Goal: Task Accomplishment & Management: Use online tool/utility

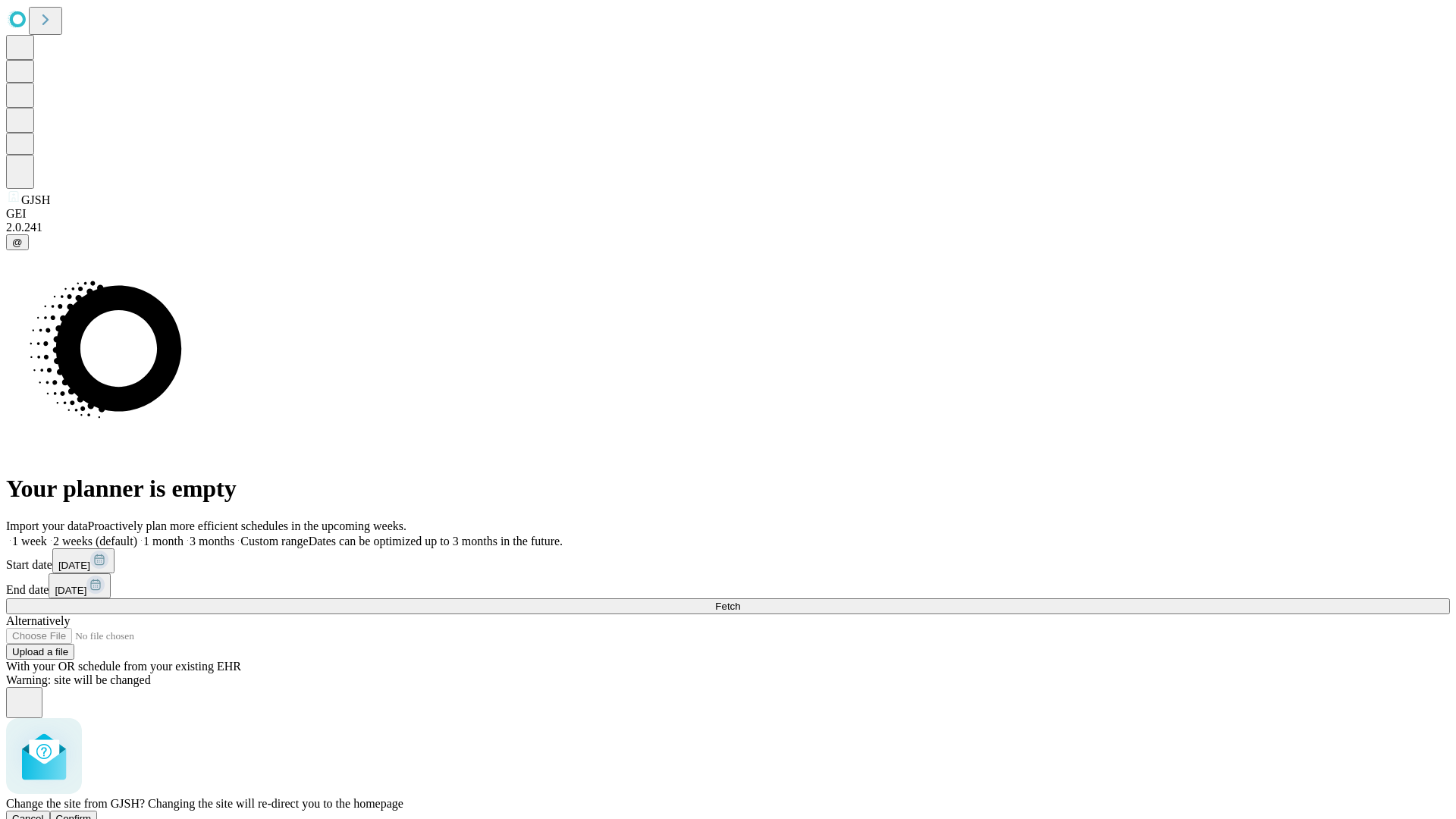
click at [92, 813] on span "Confirm" at bounding box center [73, 818] width 36 height 11
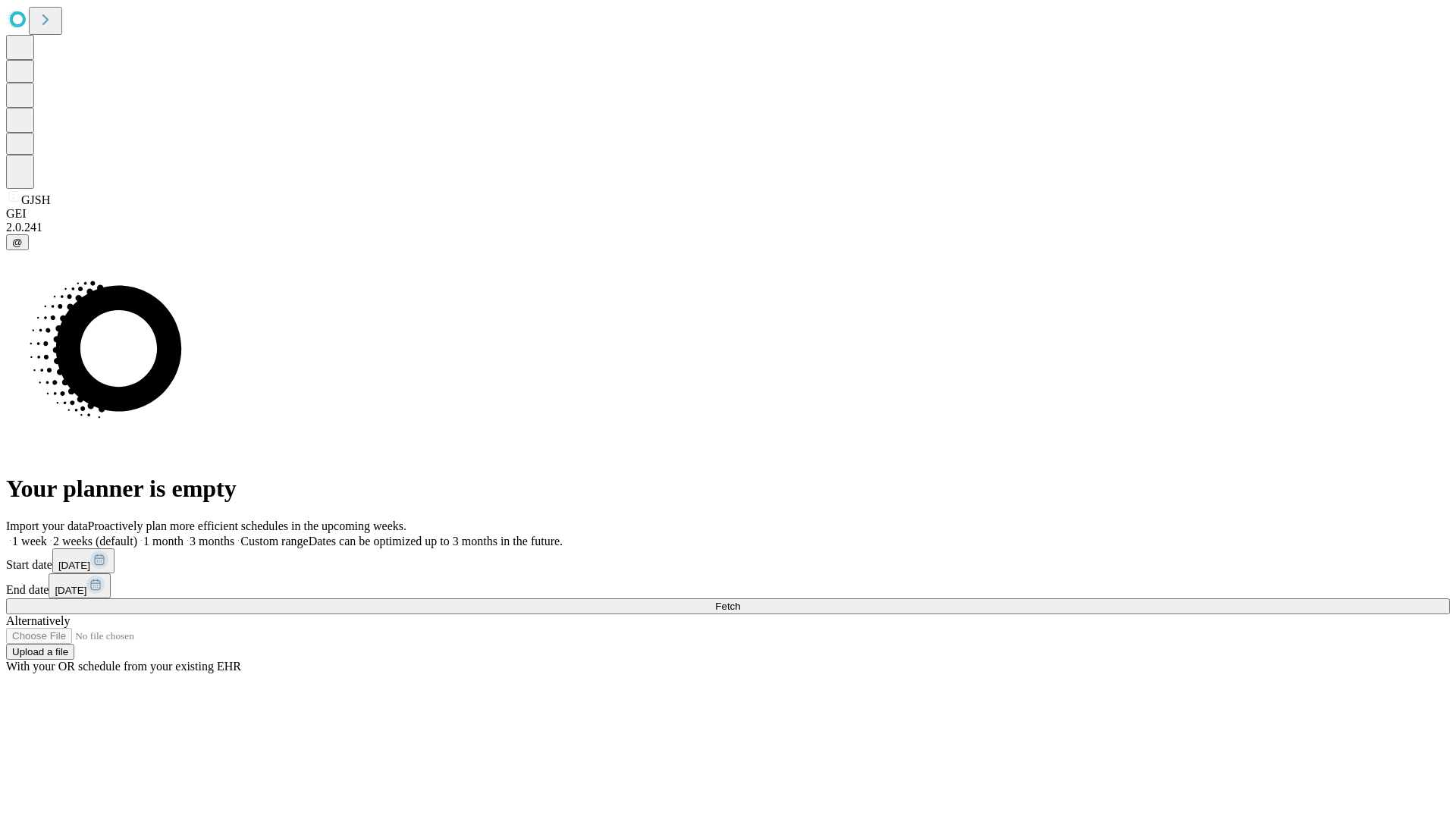
click at [183, 535] on label "1 month" at bounding box center [160, 541] width 47 height 13
click at [740, 600] on span "Fetch" at bounding box center [728, 606] width 25 height 11
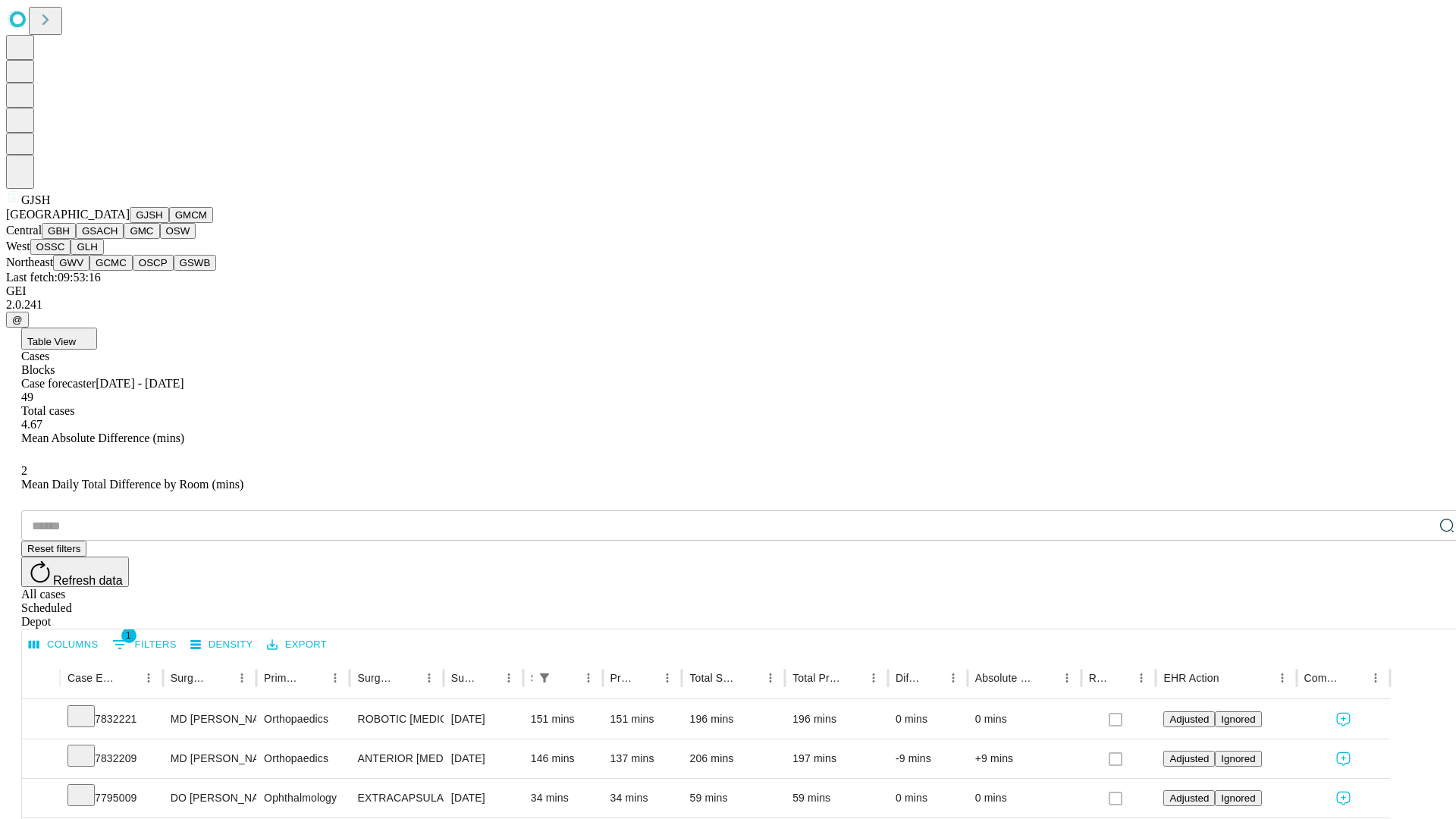
click at [169, 223] on button "GMCM" at bounding box center [191, 215] width 44 height 16
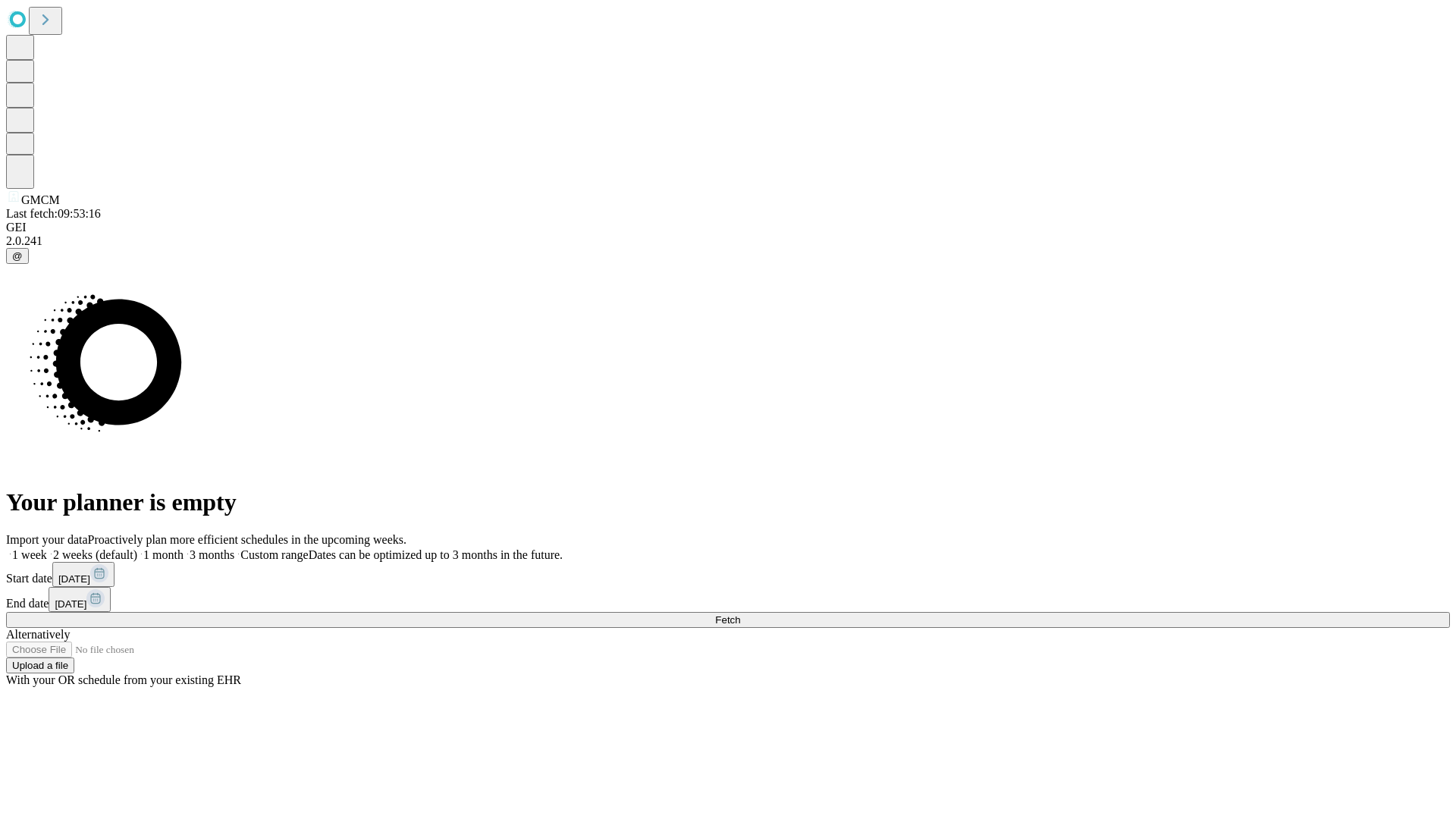
click at [183, 548] on label "1 month" at bounding box center [160, 554] width 47 height 13
click at [740, 614] on span "Fetch" at bounding box center [728, 620] width 25 height 11
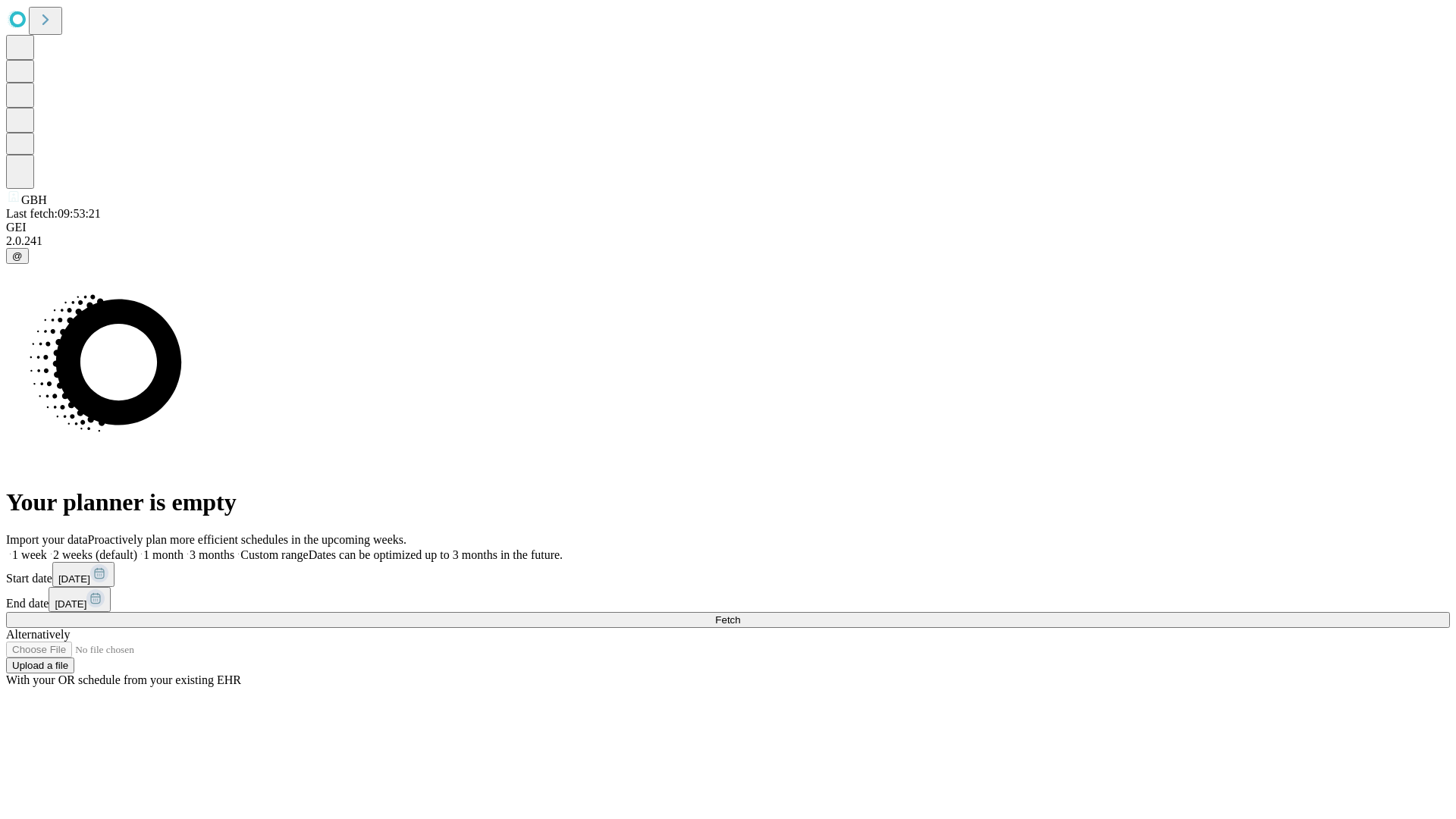
click at [740, 614] on span "Fetch" at bounding box center [728, 620] width 25 height 11
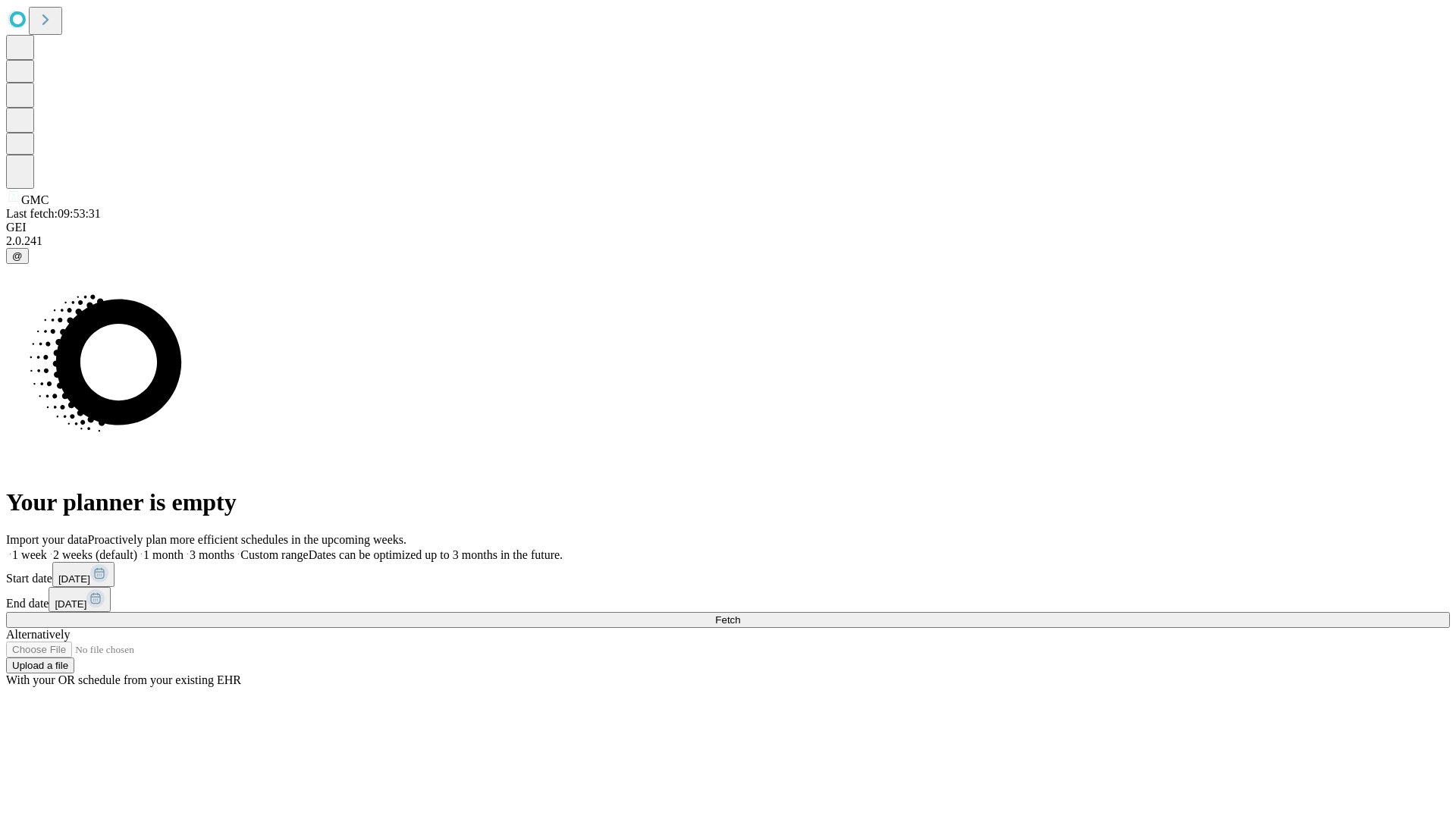
click at [183, 548] on label "1 month" at bounding box center [160, 554] width 47 height 13
click at [740, 614] on span "Fetch" at bounding box center [728, 620] width 25 height 11
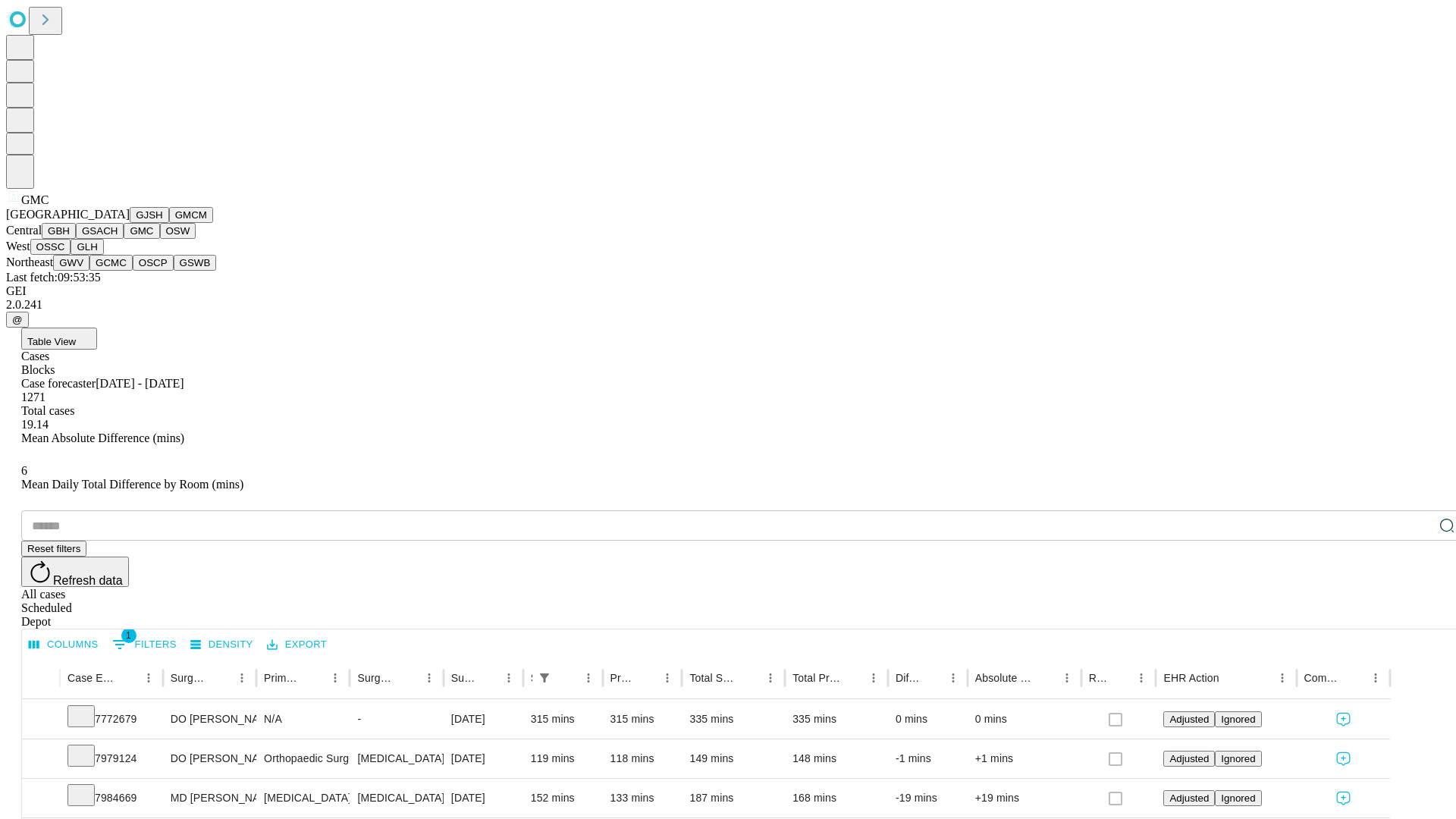
click at [160, 239] on button "OSW" at bounding box center [179, 231] width 36 height 16
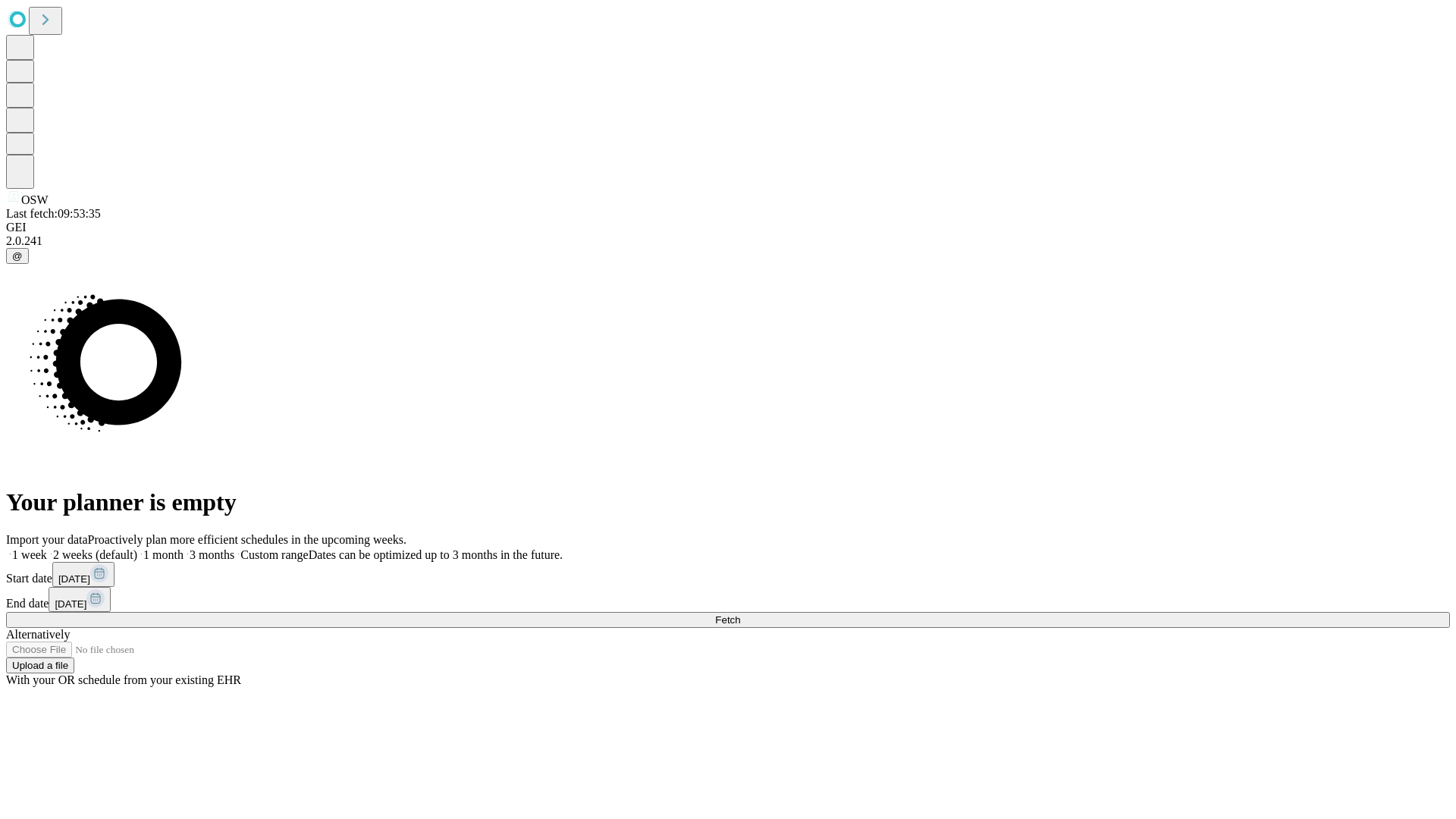
click at [183, 548] on label "1 month" at bounding box center [160, 554] width 47 height 13
click at [740, 614] on span "Fetch" at bounding box center [728, 620] width 25 height 11
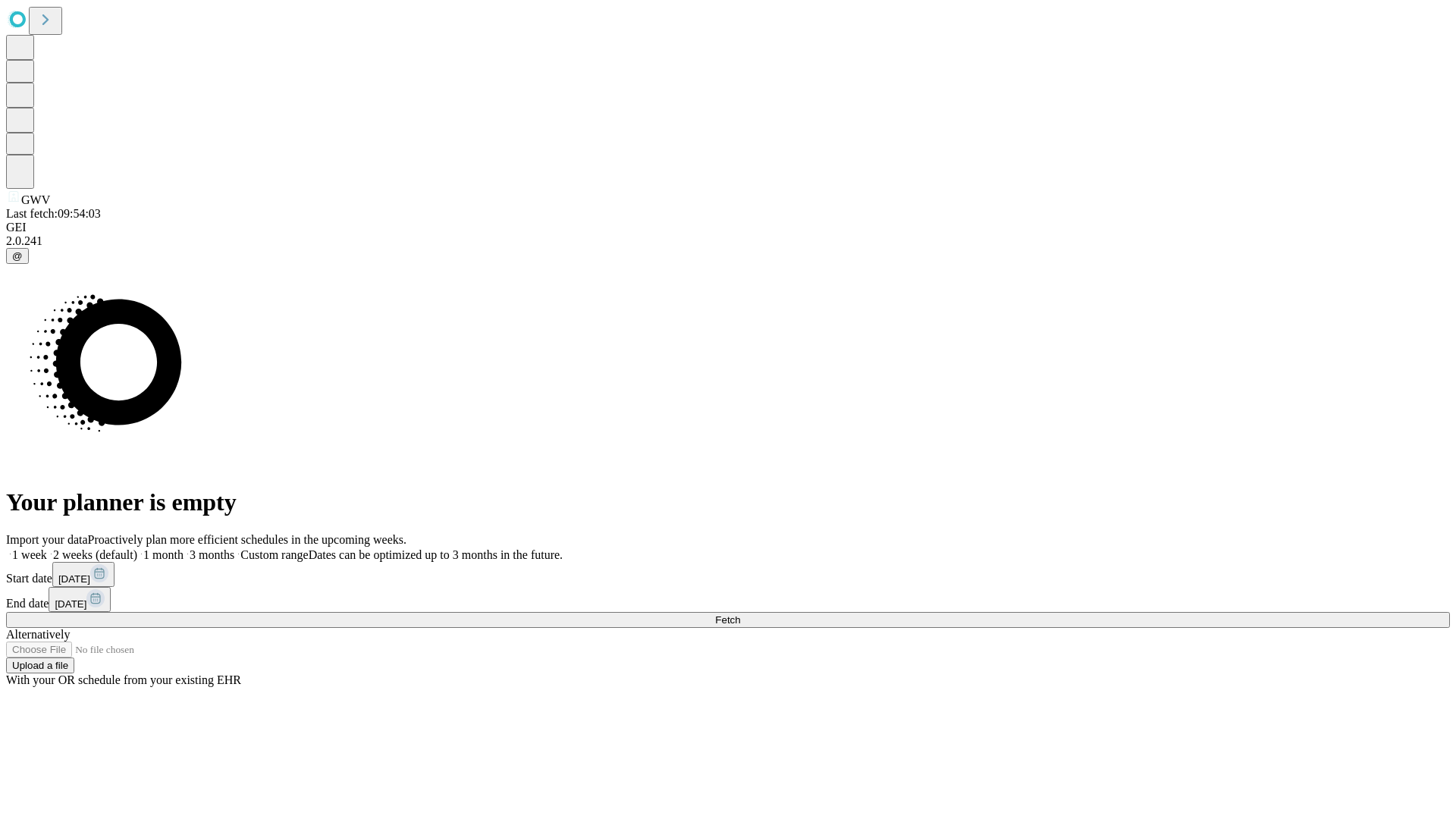
click at [183, 548] on label "1 month" at bounding box center [160, 554] width 47 height 13
click at [740, 614] on span "Fetch" at bounding box center [728, 620] width 25 height 11
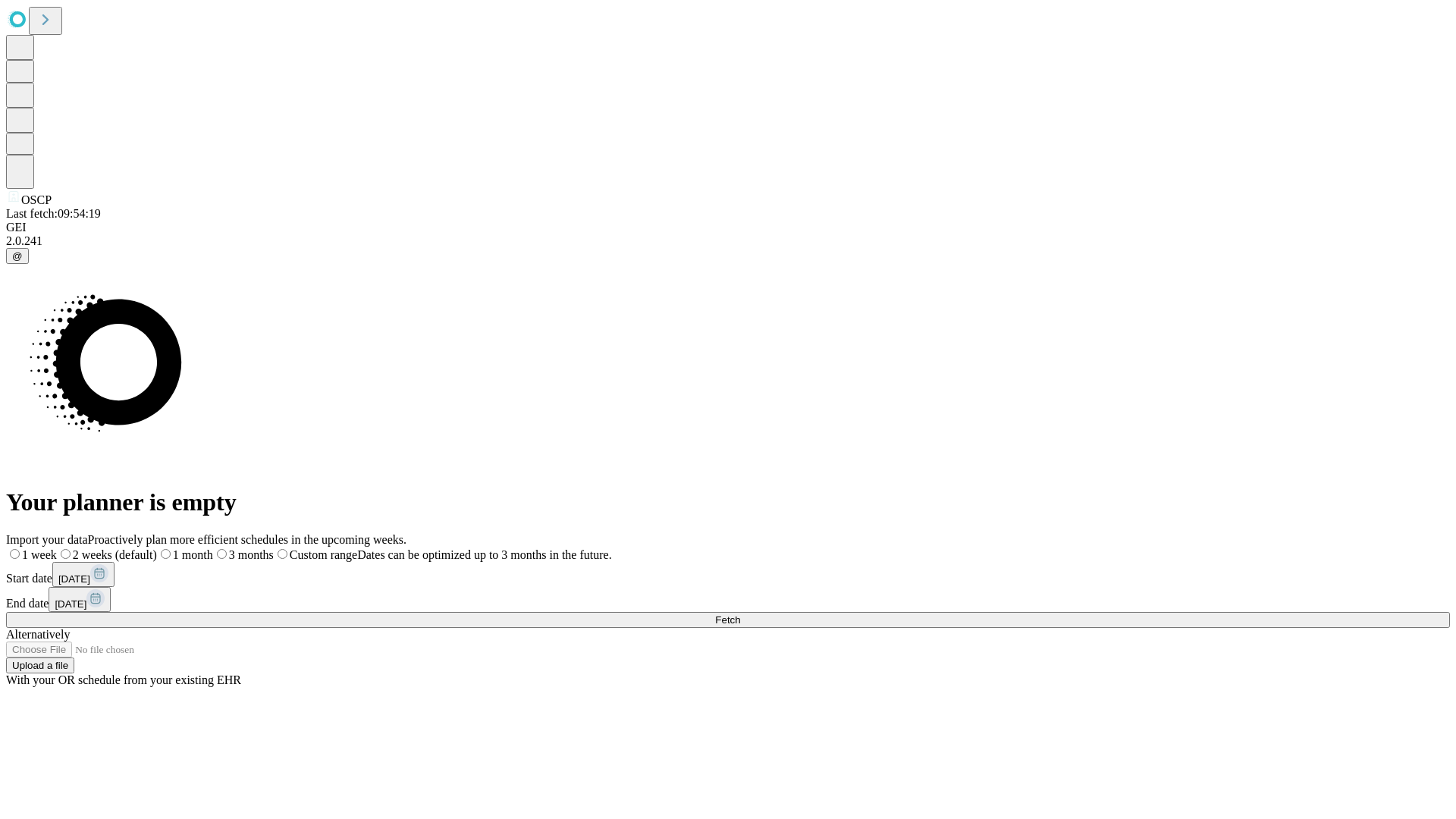
click at [213, 548] on label "1 month" at bounding box center [185, 554] width 56 height 13
click at [740, 614] on span "Fetch" at bounding box center [728, 620] width 25 height 11
